Goal: Task Accomplishment & Management: Use online tool/utility

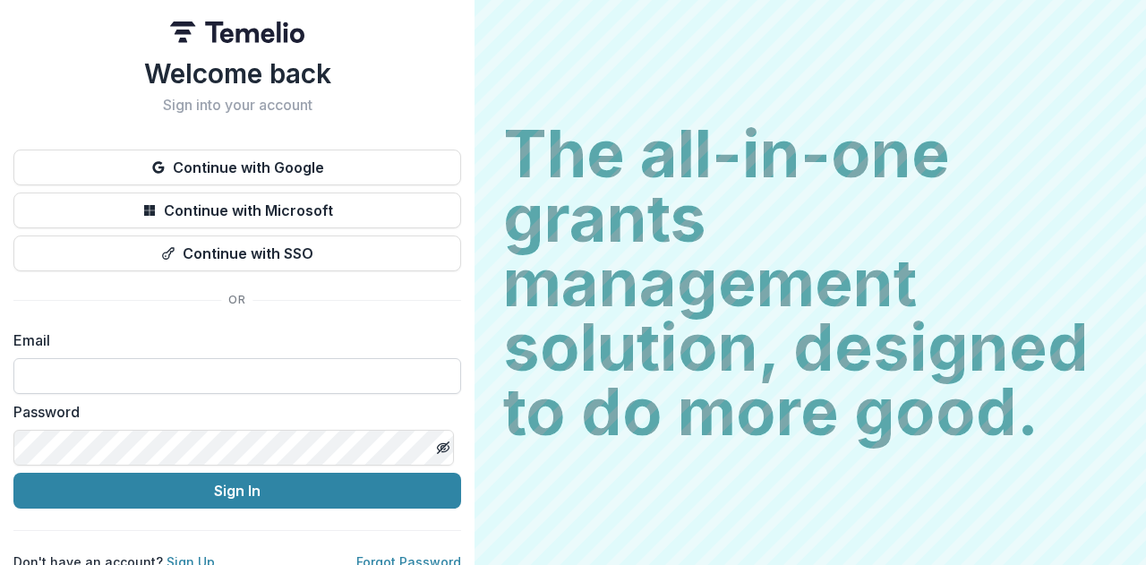
click at [140, 377] on input at bounding box center [237, 376] width 448 height 36
type input "**********"
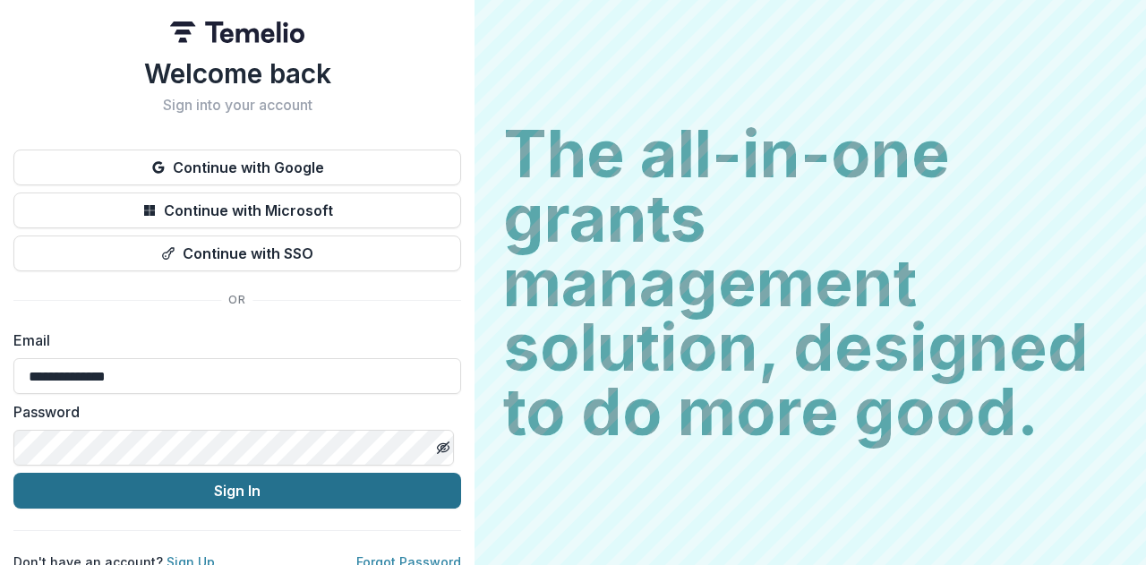
click at [235, 499] on button "Sign In" at bounding box center [237, 491] width 448 height 36
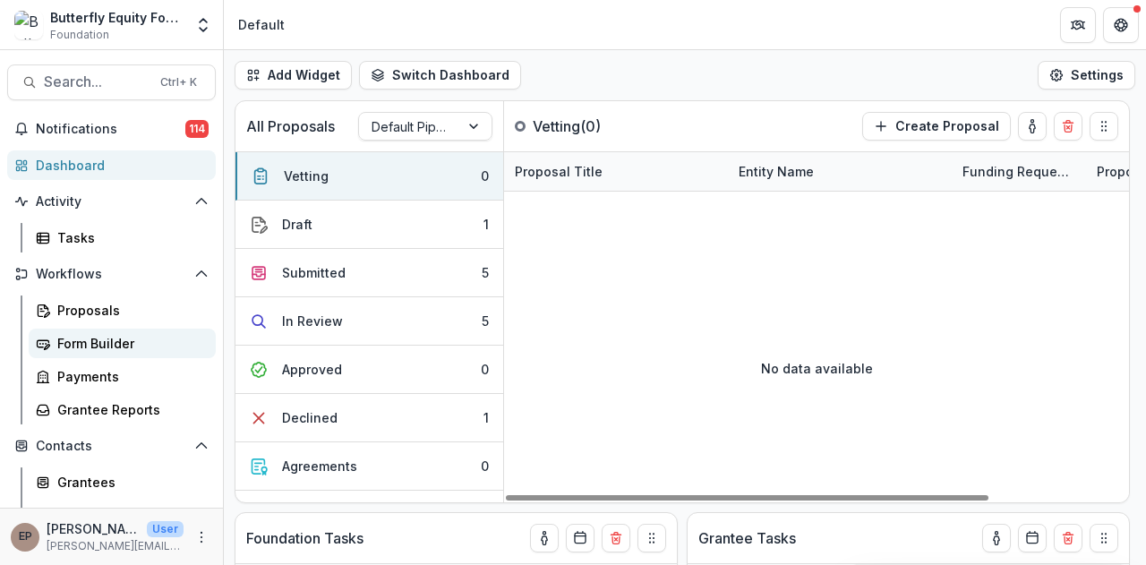
click at [70, 329] on link "Form Builder" at bounding box center [122, 344] width 187 height 30
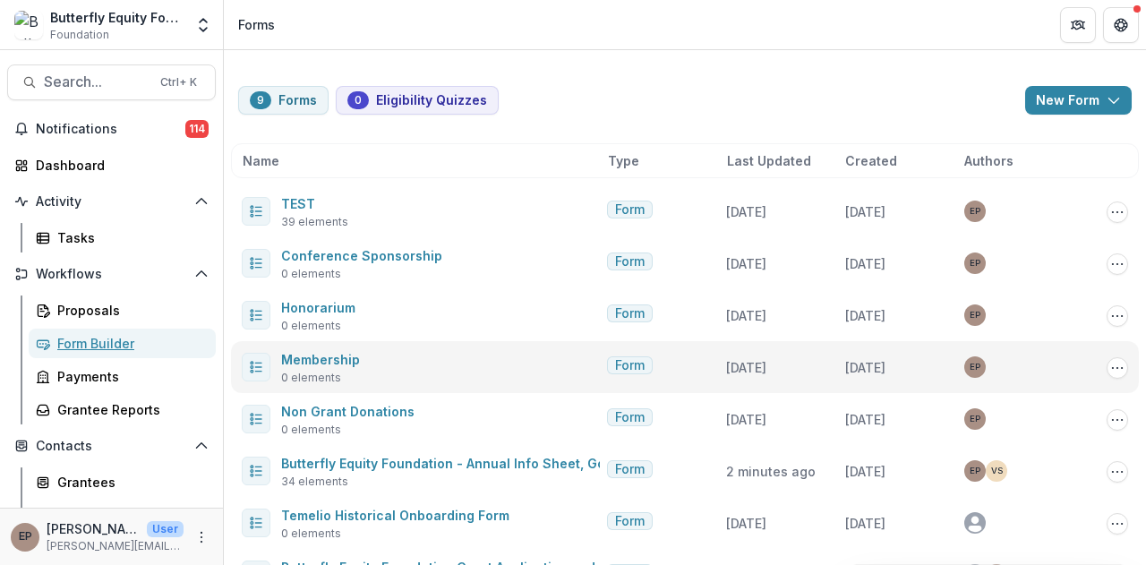
scroll to position [100, 0]
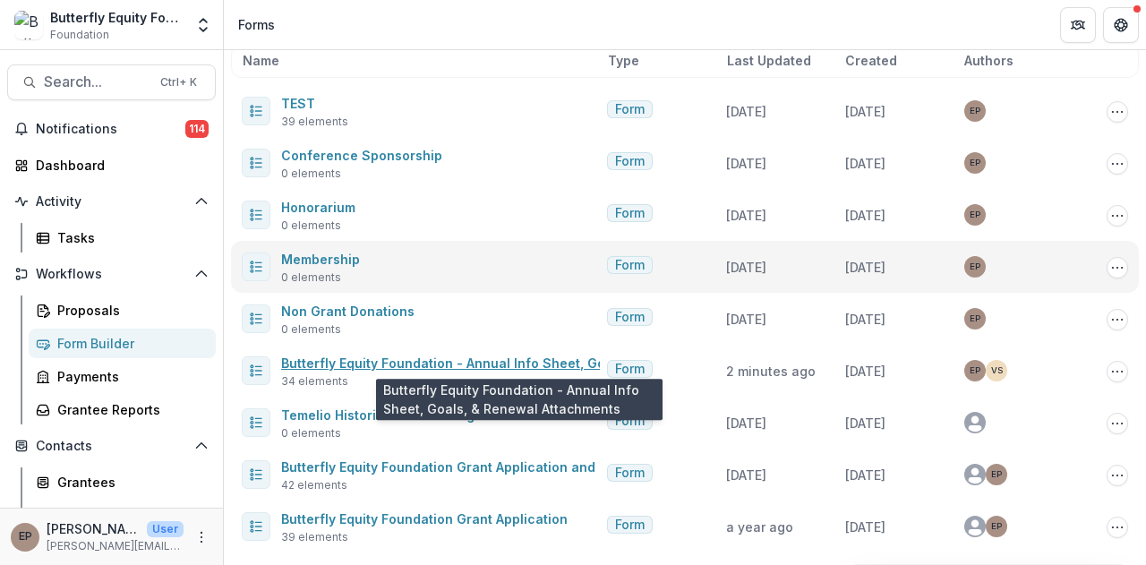
click at [450, 366] on link "Butterfly Equity Foundation - Annual Info Sheet, Goals, & Renewal Attachments" at bounding box center [531, 362] width 500 height 15
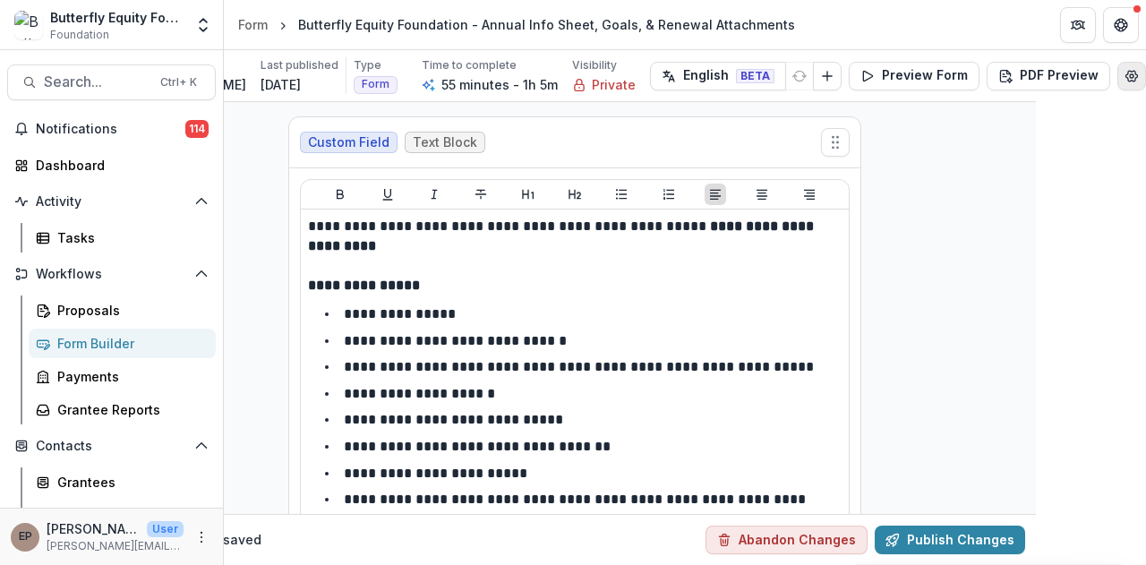
scroll to position [0, 97]
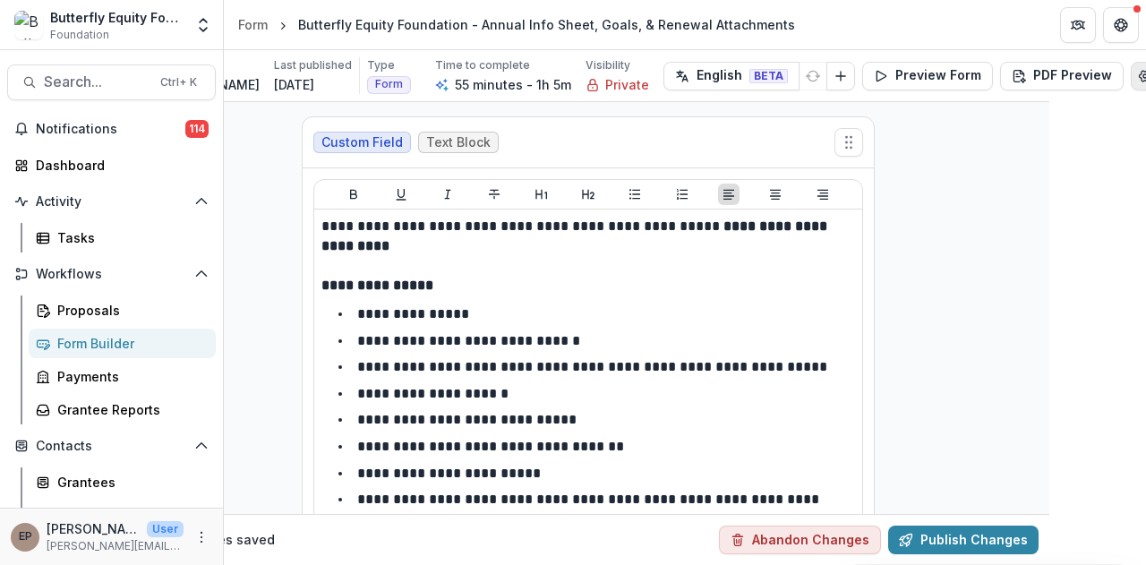
click at [1131, 73] on button "Edit Form Settings" at bounding box center [1145, 76] width 29 height 29
select select "*******"
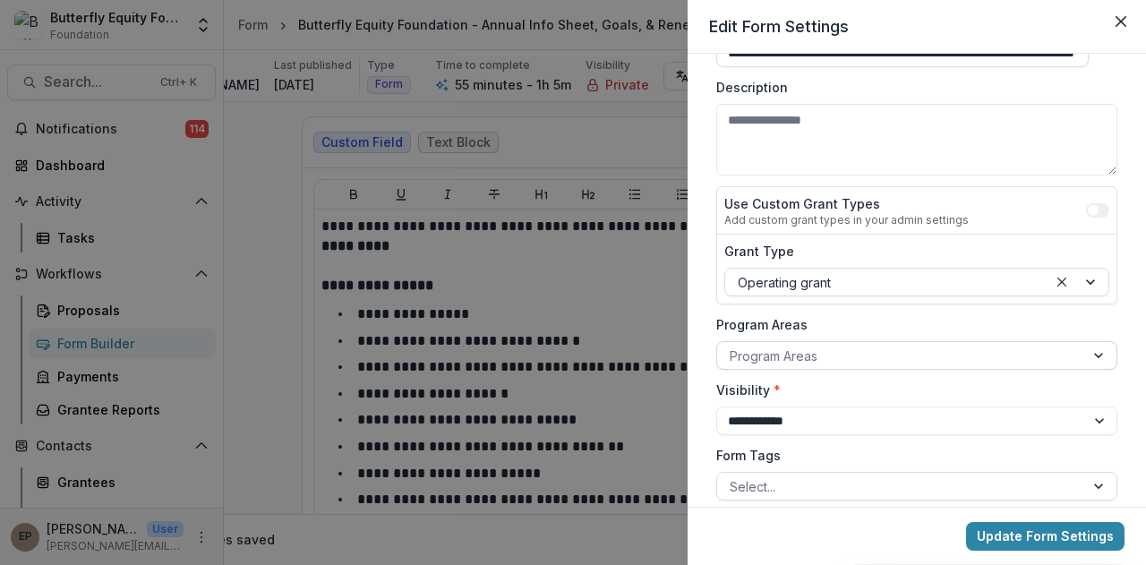
scroll to position [45, 0]
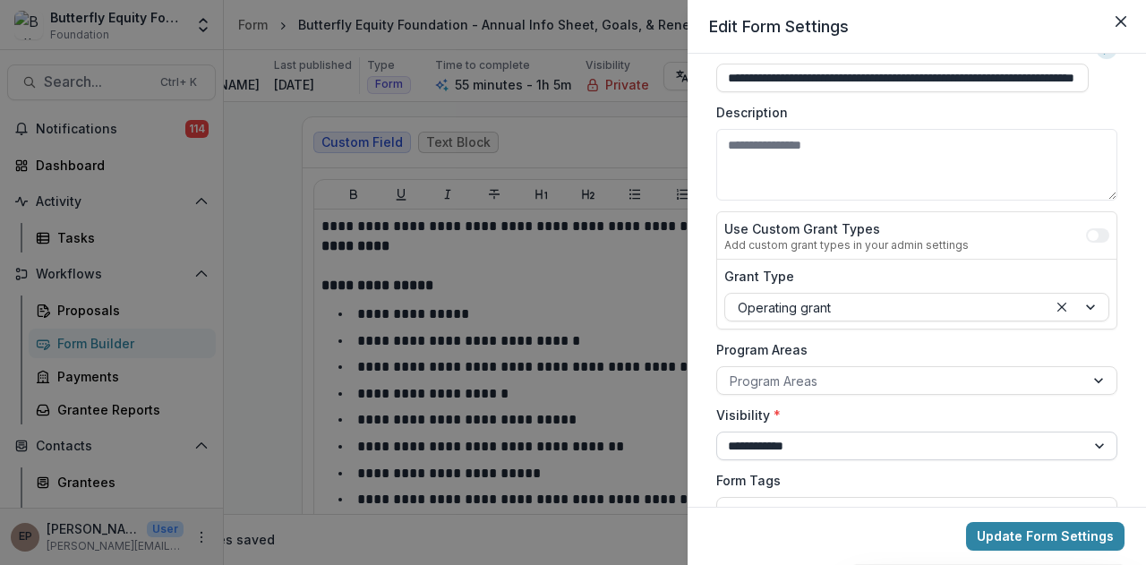
click at [1097, 441] on select "**********" at bounding box center [916, 446] width 401 height 29
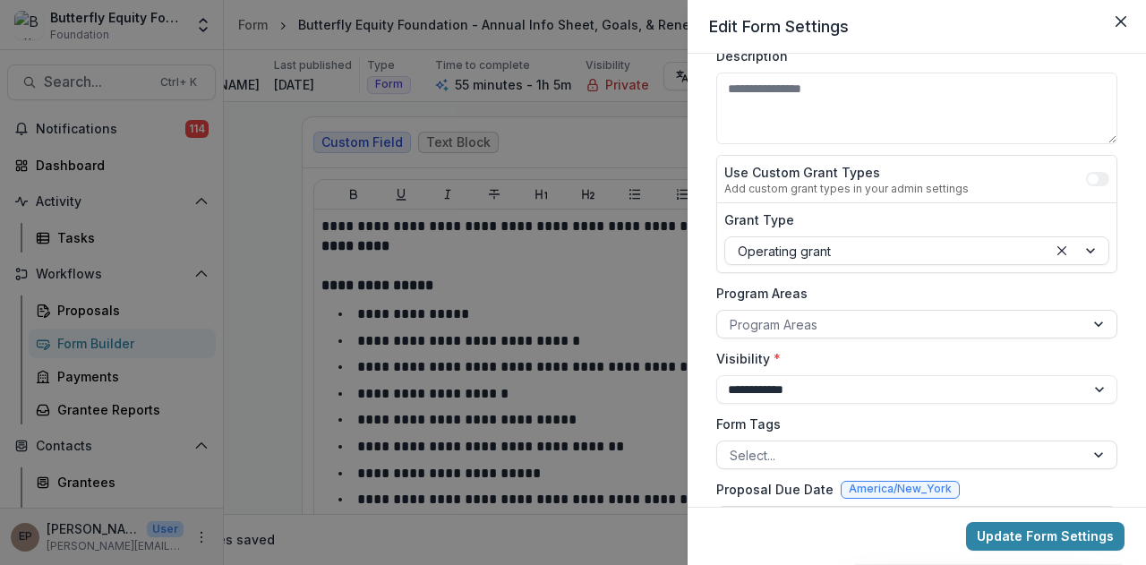
scroll to position [0, 0]
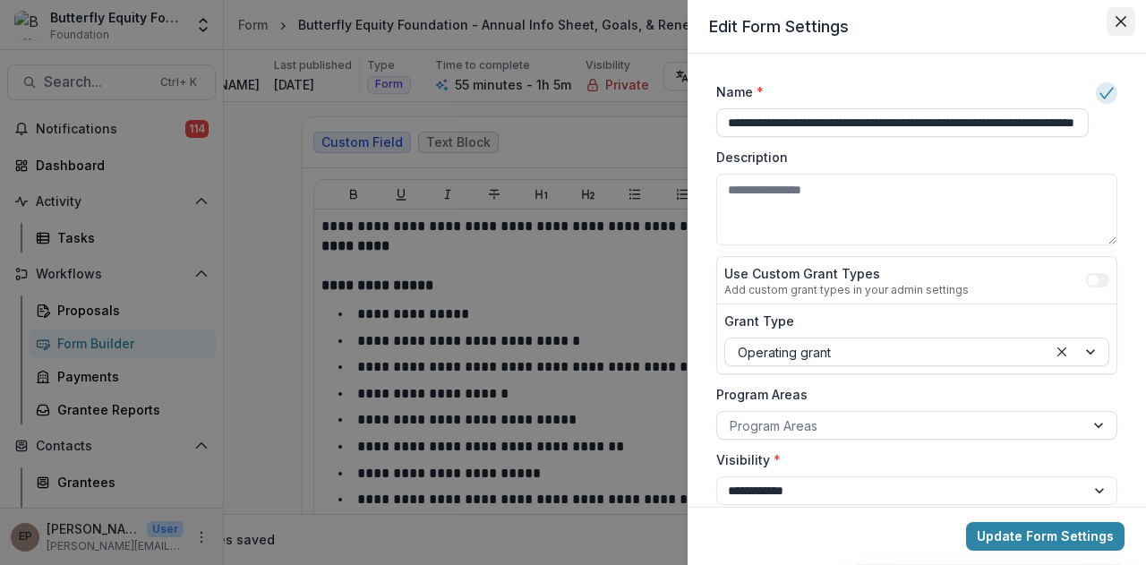
click at [1116, 11] on button "Close" at bounding box center [1121, 21] width 29 height 29
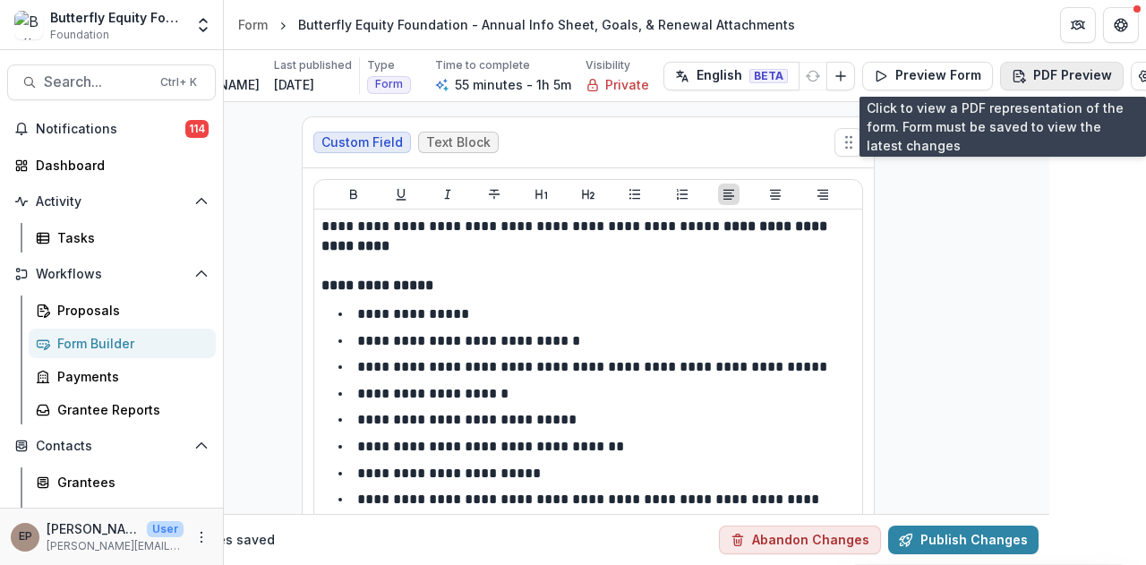
click at [1024, 81] on button "PDF Preview" at bounding box center [1062, 76] width 124 height 29
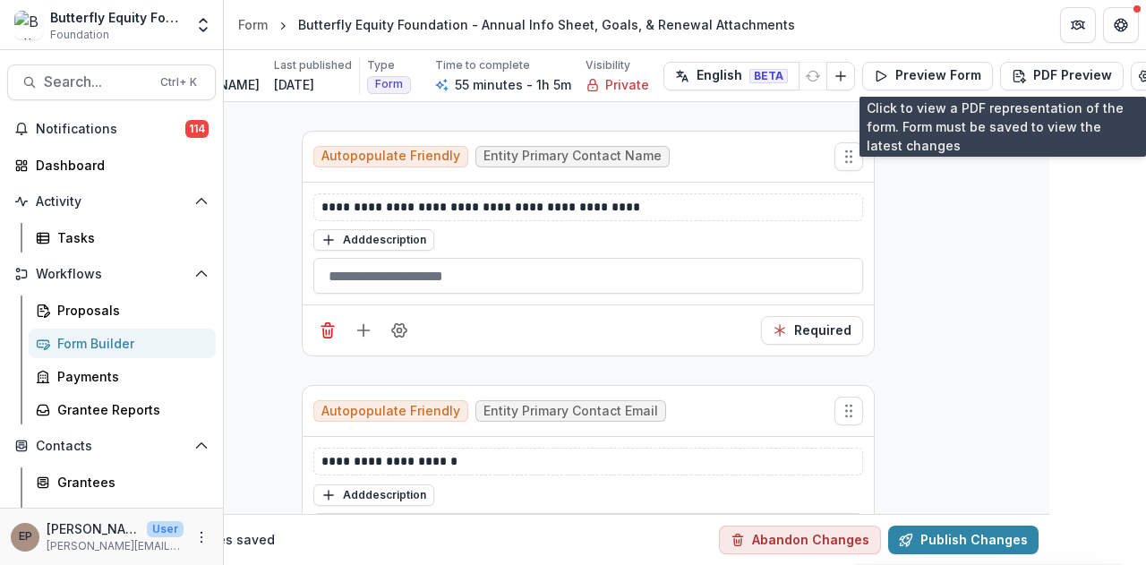
scroll to position [2371, 97]
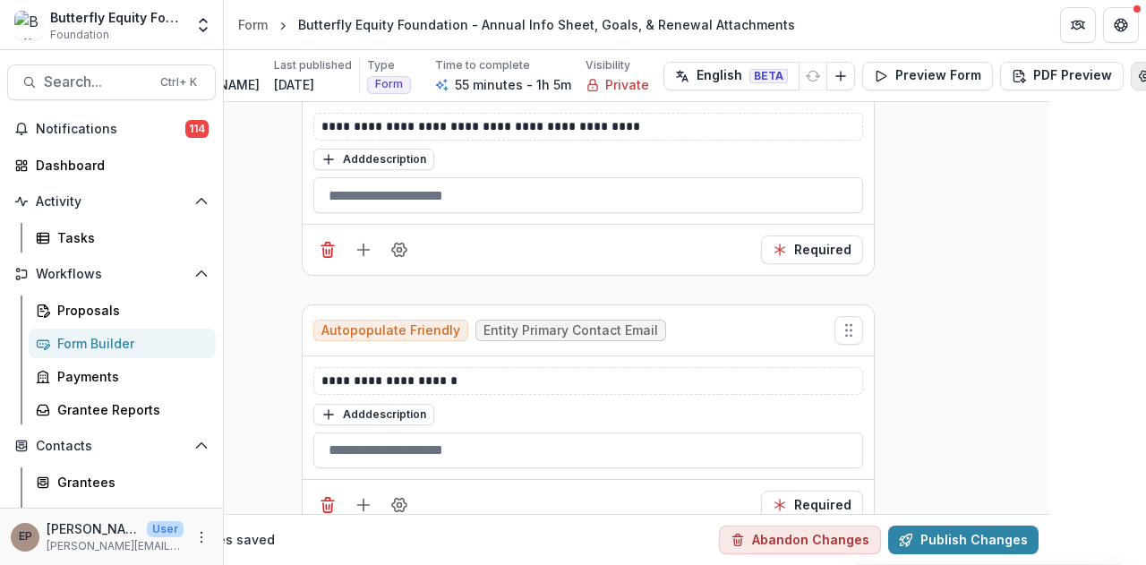
click at [1138, 74] on icon "Edit Form Settings" at bounding box center [1145, 76] width 14 height 14
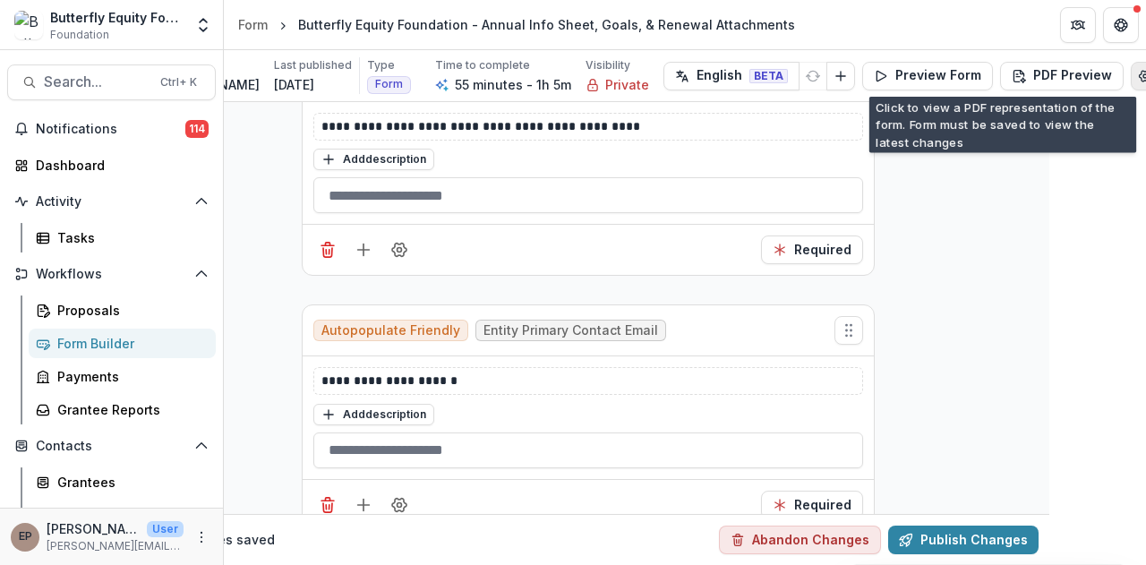
select select "*******"
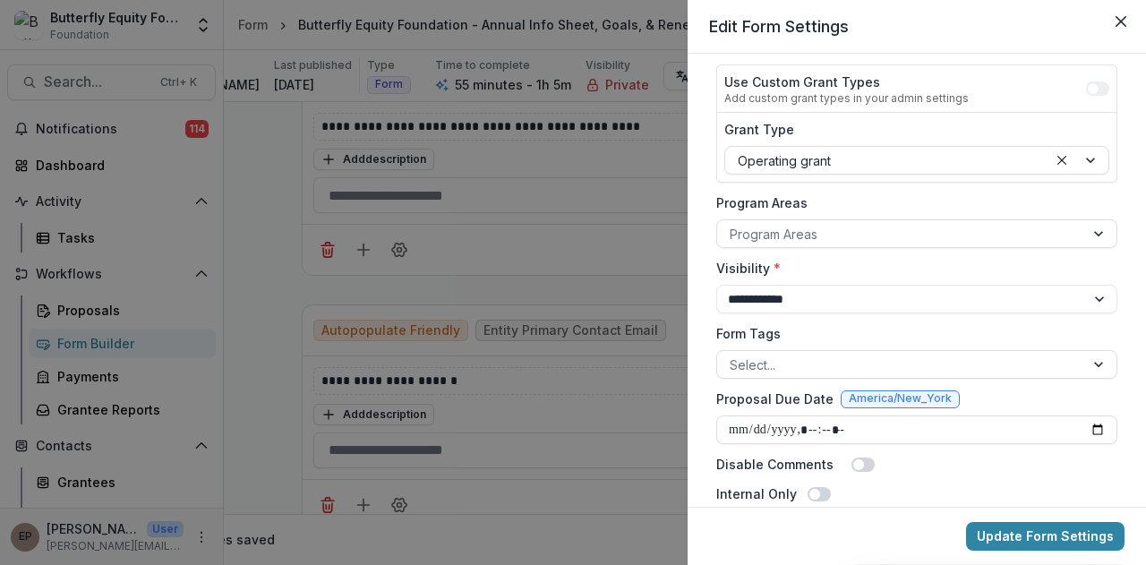
scroll to position [290, 0]
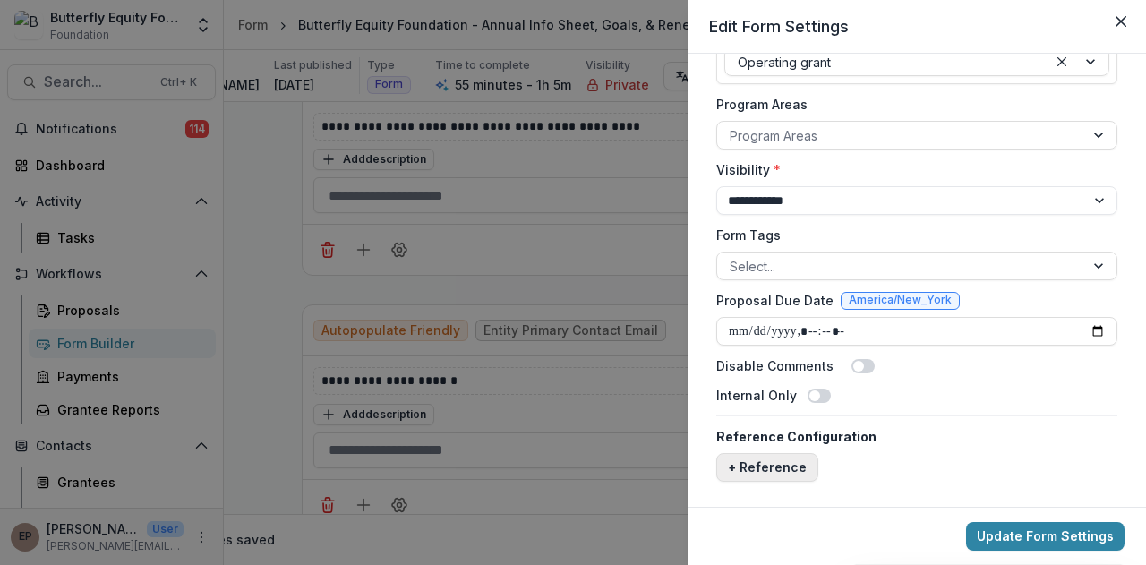
click at [800, 455] on button "+ Reference" at bounding box center [767, 467] width 102 height 29
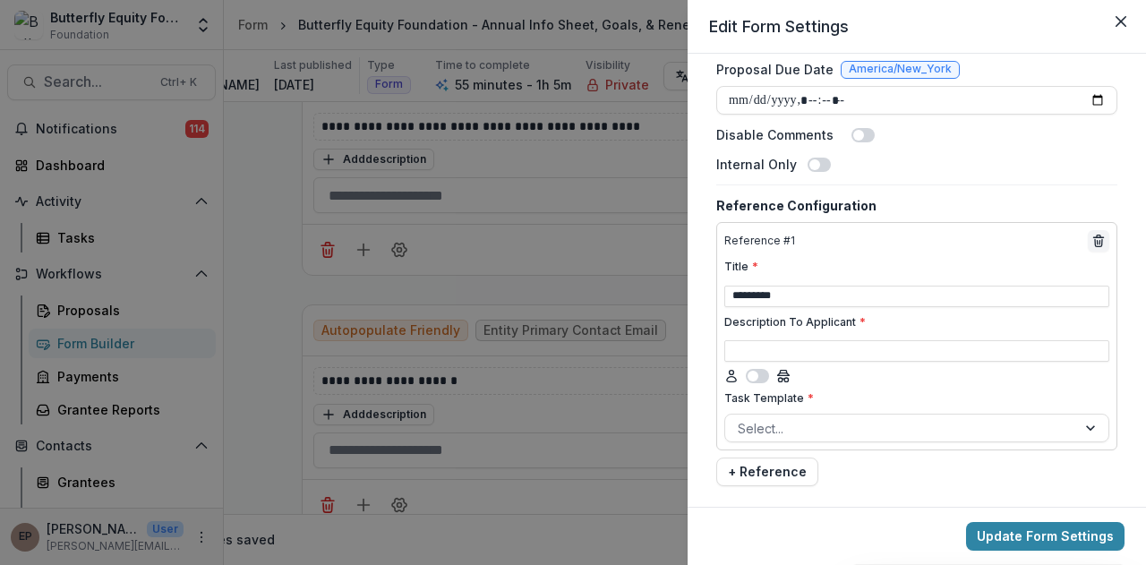
click at [762, 369] on span at bounding box center [757, 376] width 23 height 14
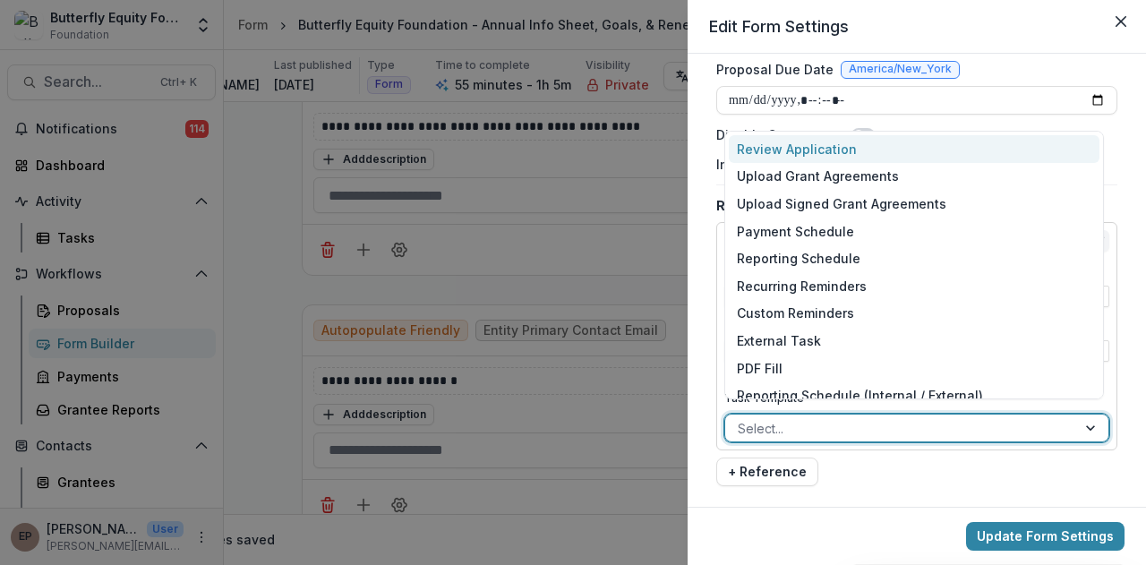
click at [763, 417] on div at bounding box center [901, 428] width 326 height 22
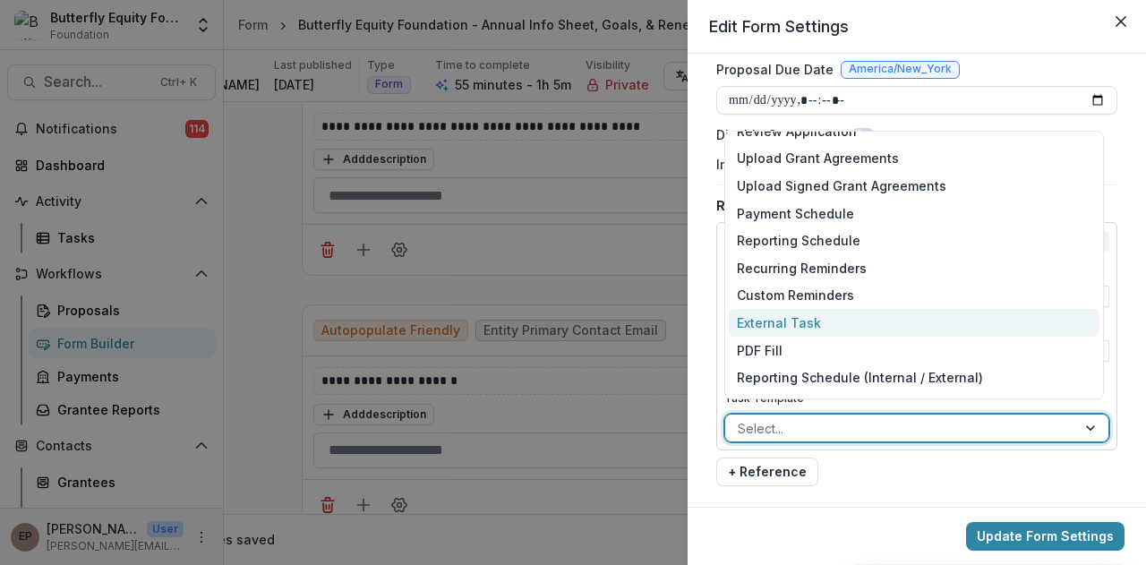
scroll to position [0, 0]
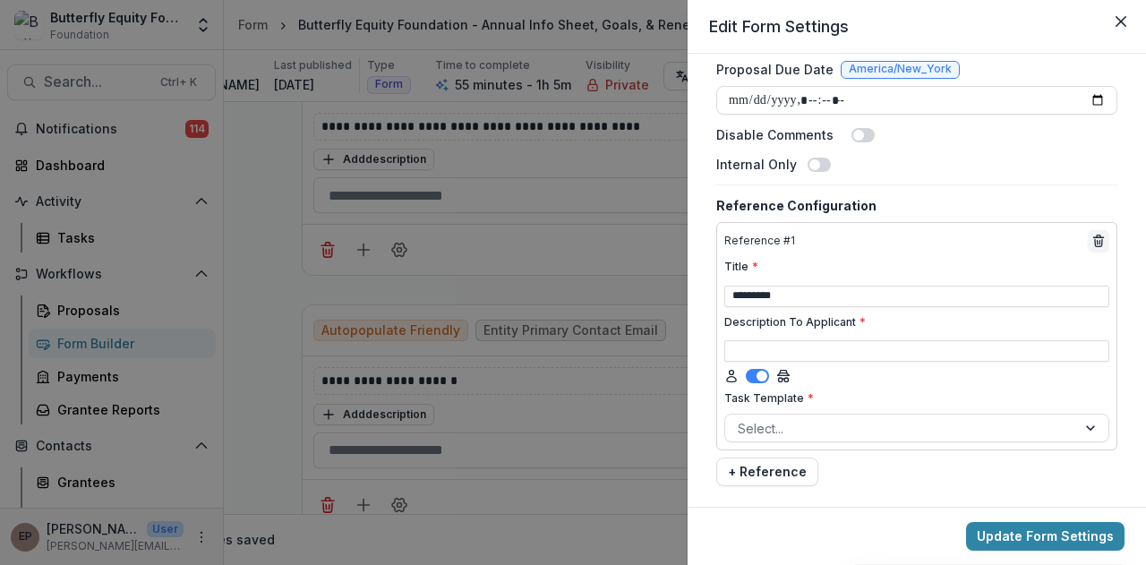
click at [845, 475] on div "Reference # 1 Title * ********* Description To Applicant * Task Template * Sele…" at bounding box center [916, 354] width 401 height 264
click at [751, 371] on span at bounding box center [757, 376] width 23 height 14
click at [1110, 32] on button "Close" at bounding box center [1121, 21] width 29 height 29
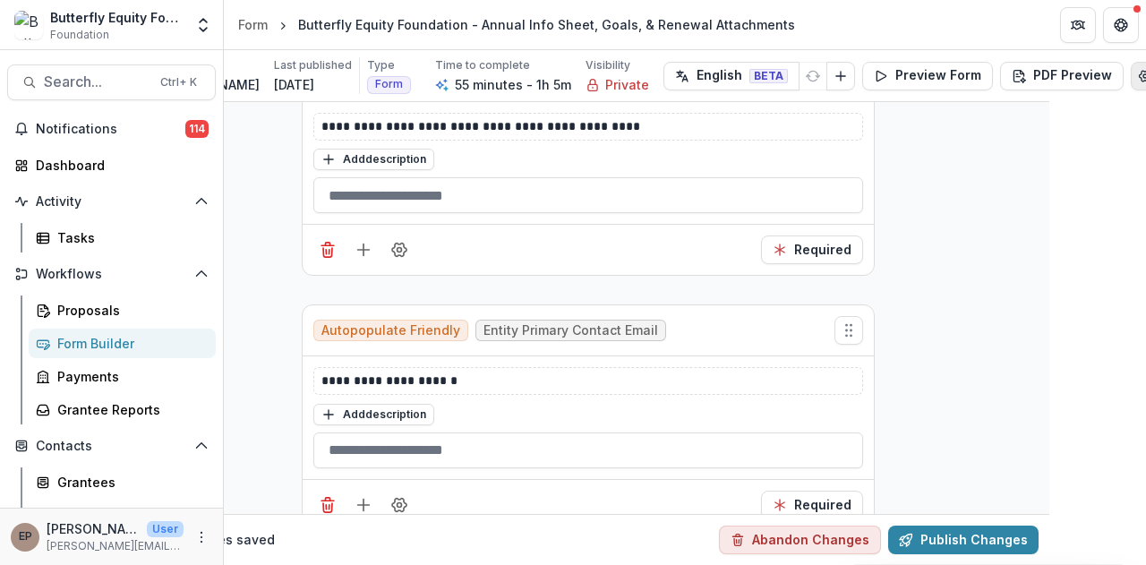
click at [1140, 76] on icon "Edit Form Settings" at bounding box center [1146, 76] width 12 height 11
select select "*******"
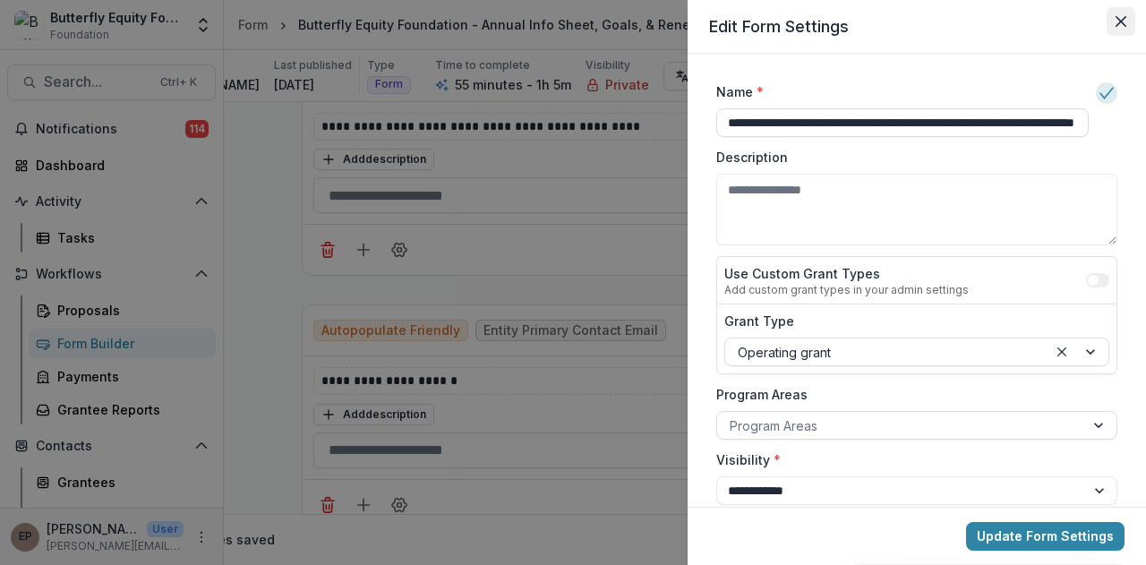
click at [1125, 22] on icon "Close" at bounding box center [1121, 21] width 11 height 11
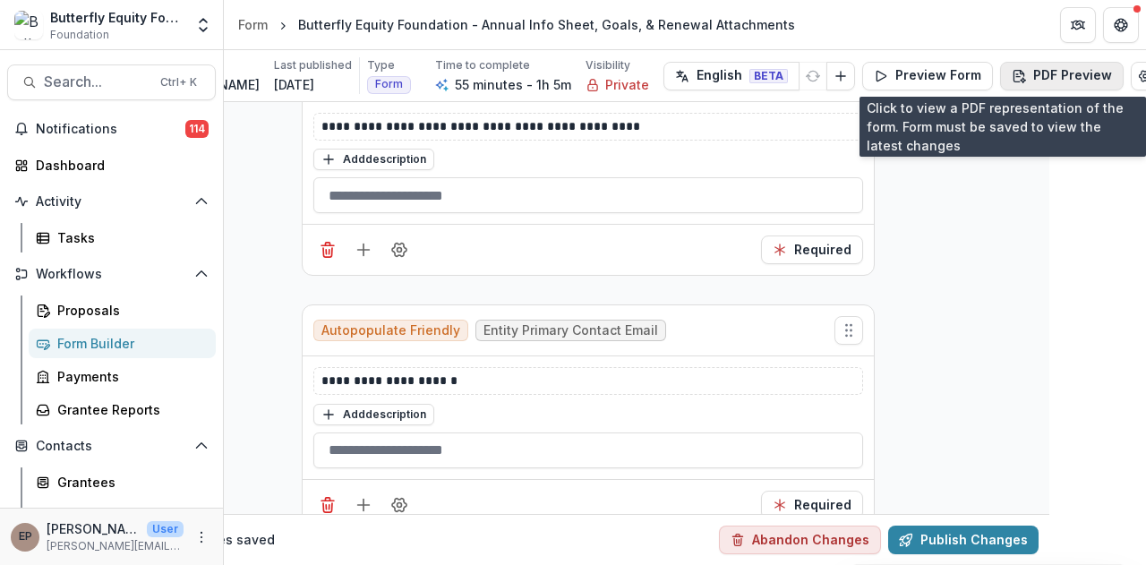
click at [1030, 76] on button "PDF Preview" at bounding box center [1062, 76] width 124 height 29
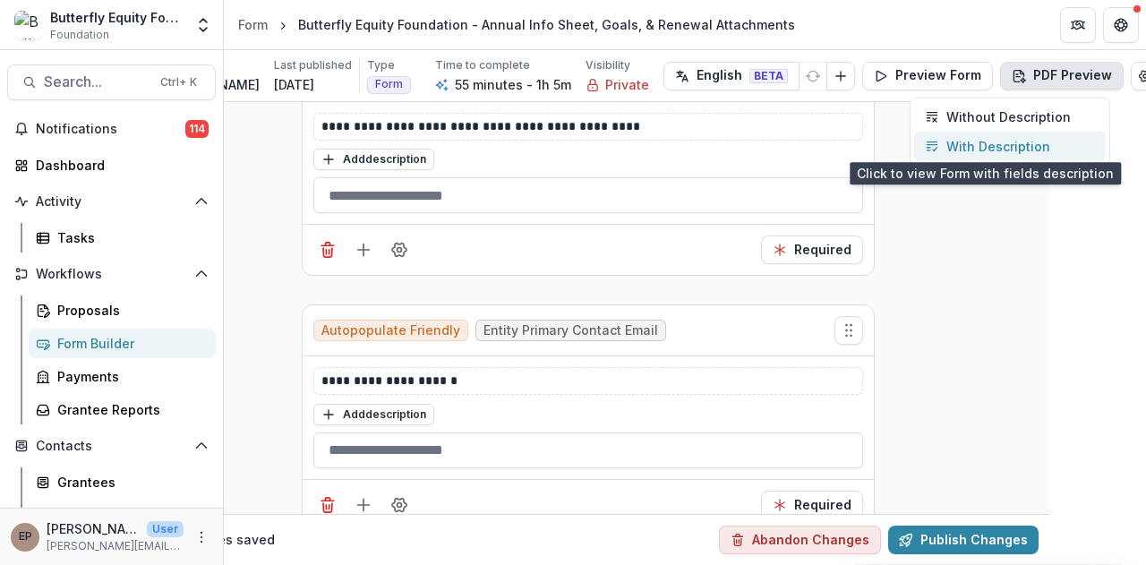
click at [989, 143] on p "With Description" at bounding box center [998, 146] width 104 height 19
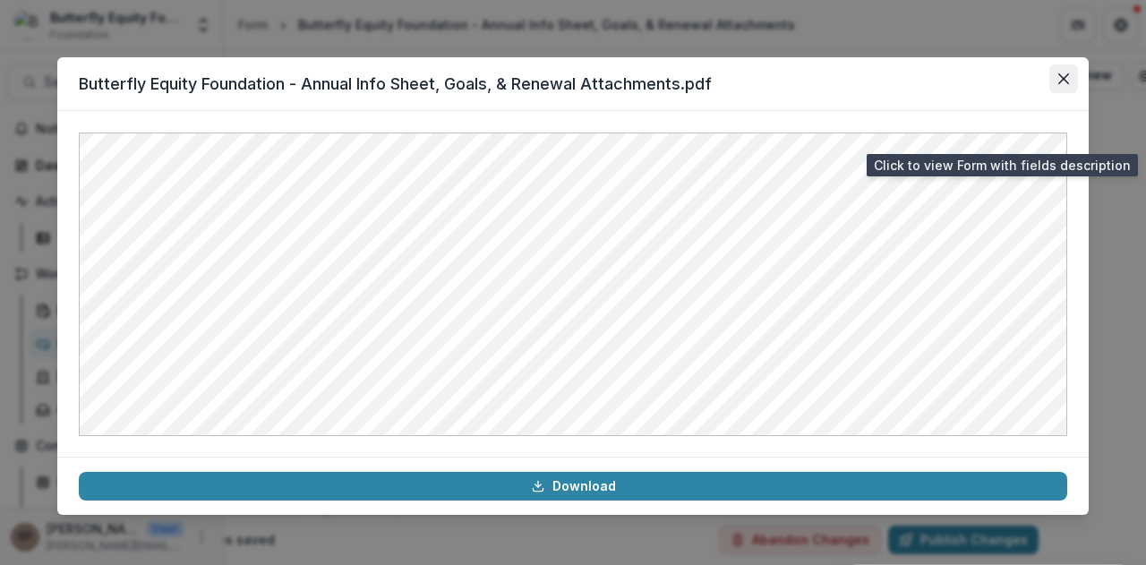
click at [1060, 84] on button "Close" at bounding box center [1063, 78] width 29 height 29
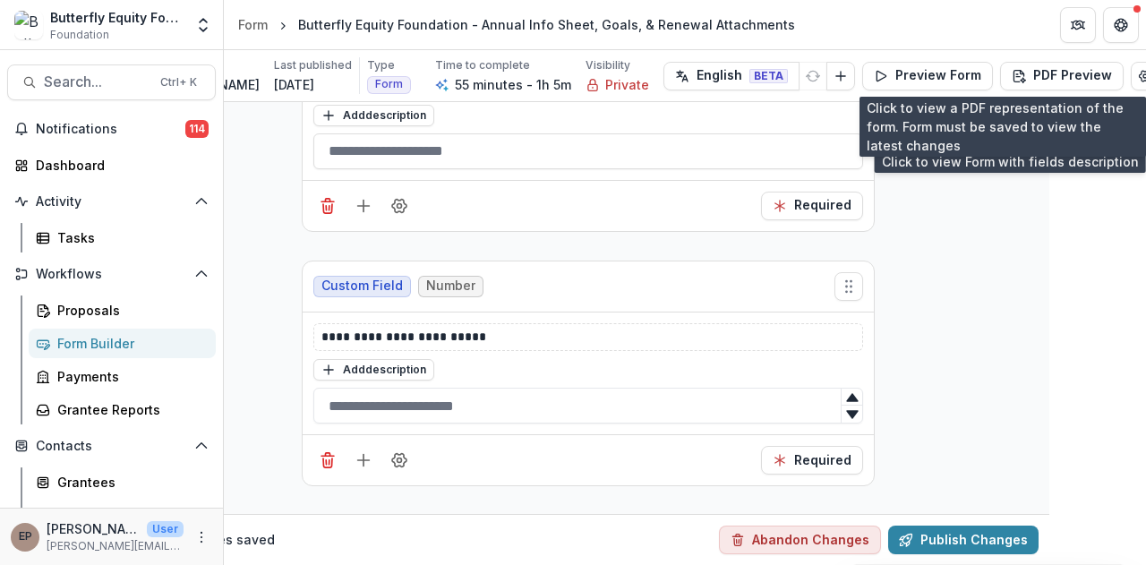
scroll to position [3453, 97]
